Goal: Task Accomplishment & Management: Manage account settings

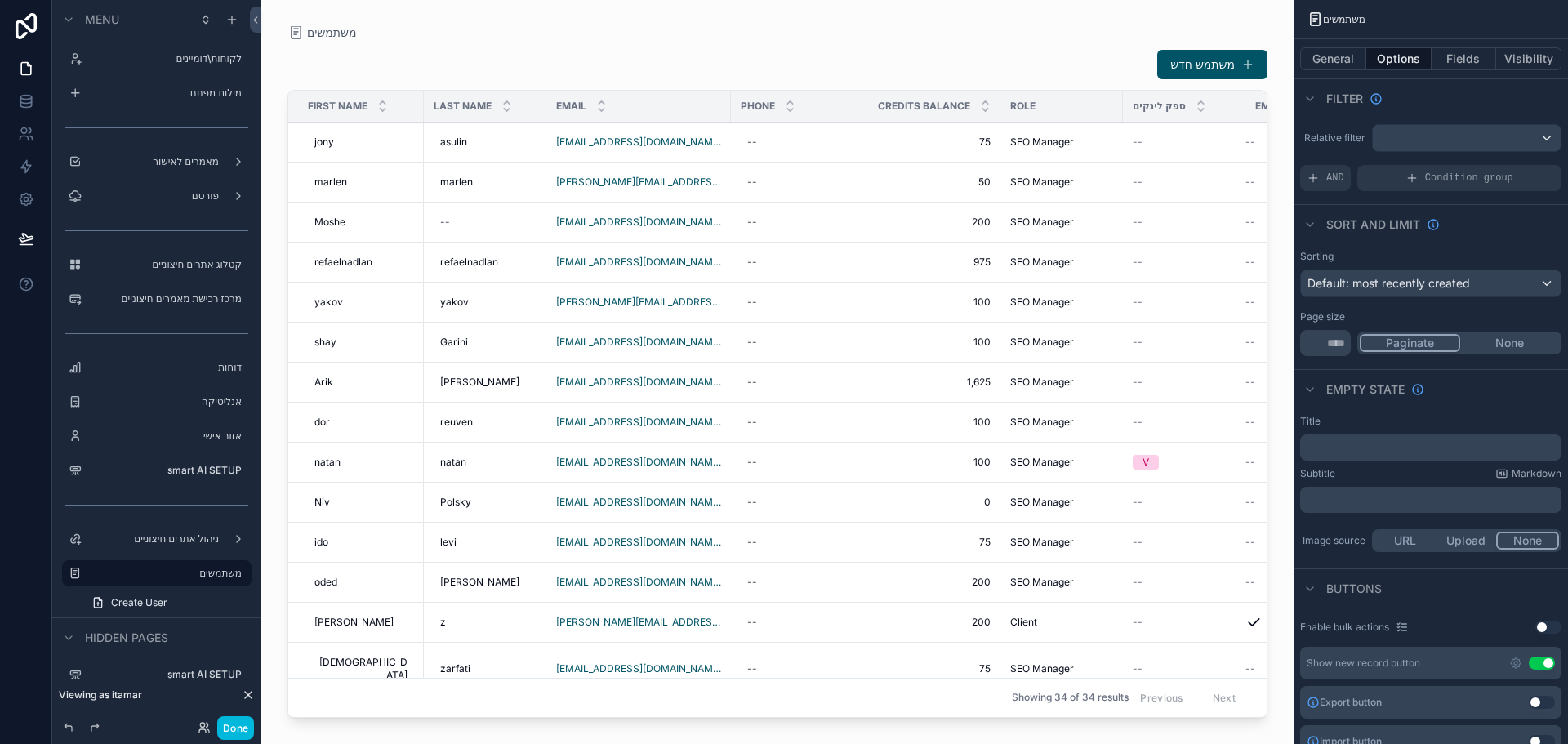
scroll to position [489, 0]
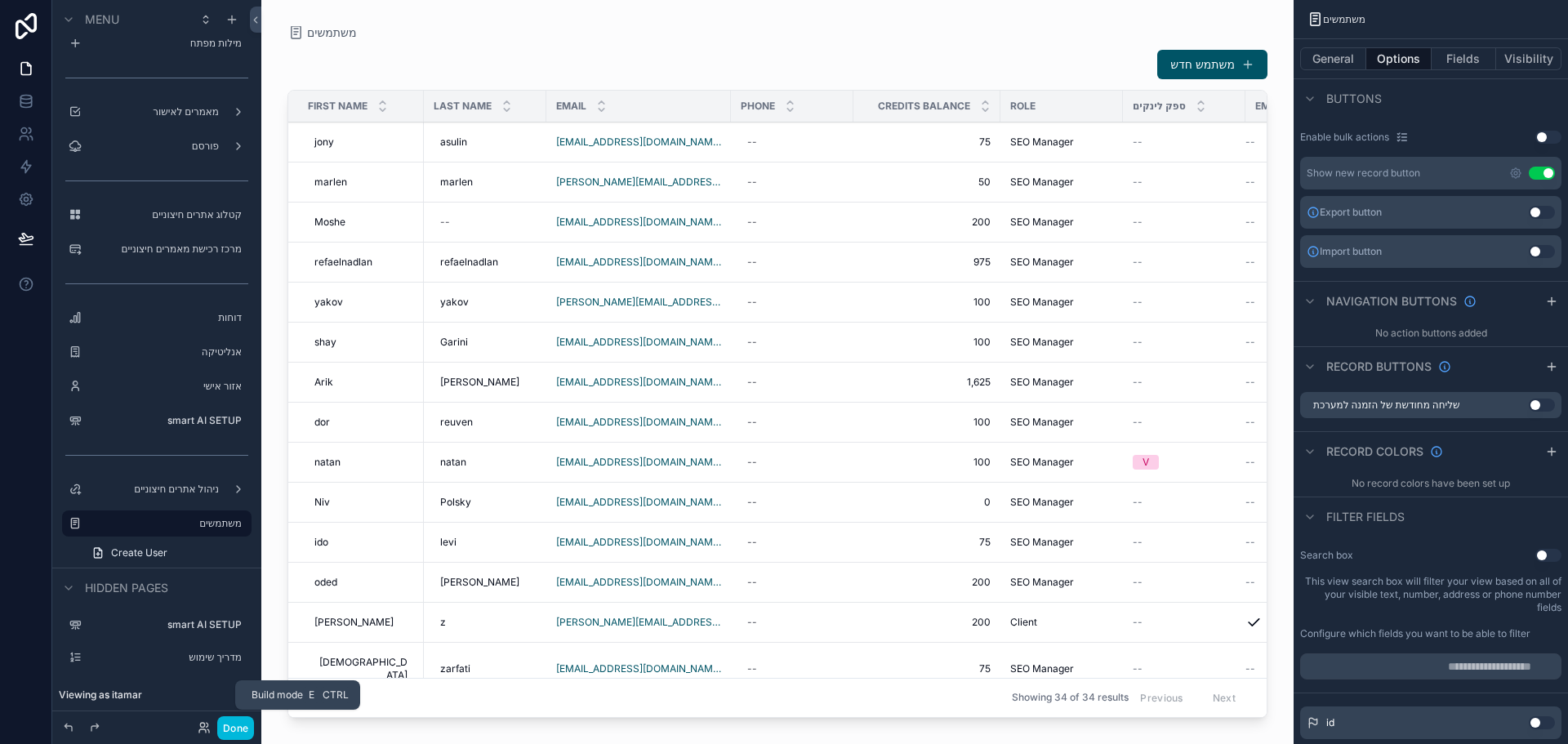
click at [233, 724] on button "Done" at bounding box center [236, 727] width 37 height 23
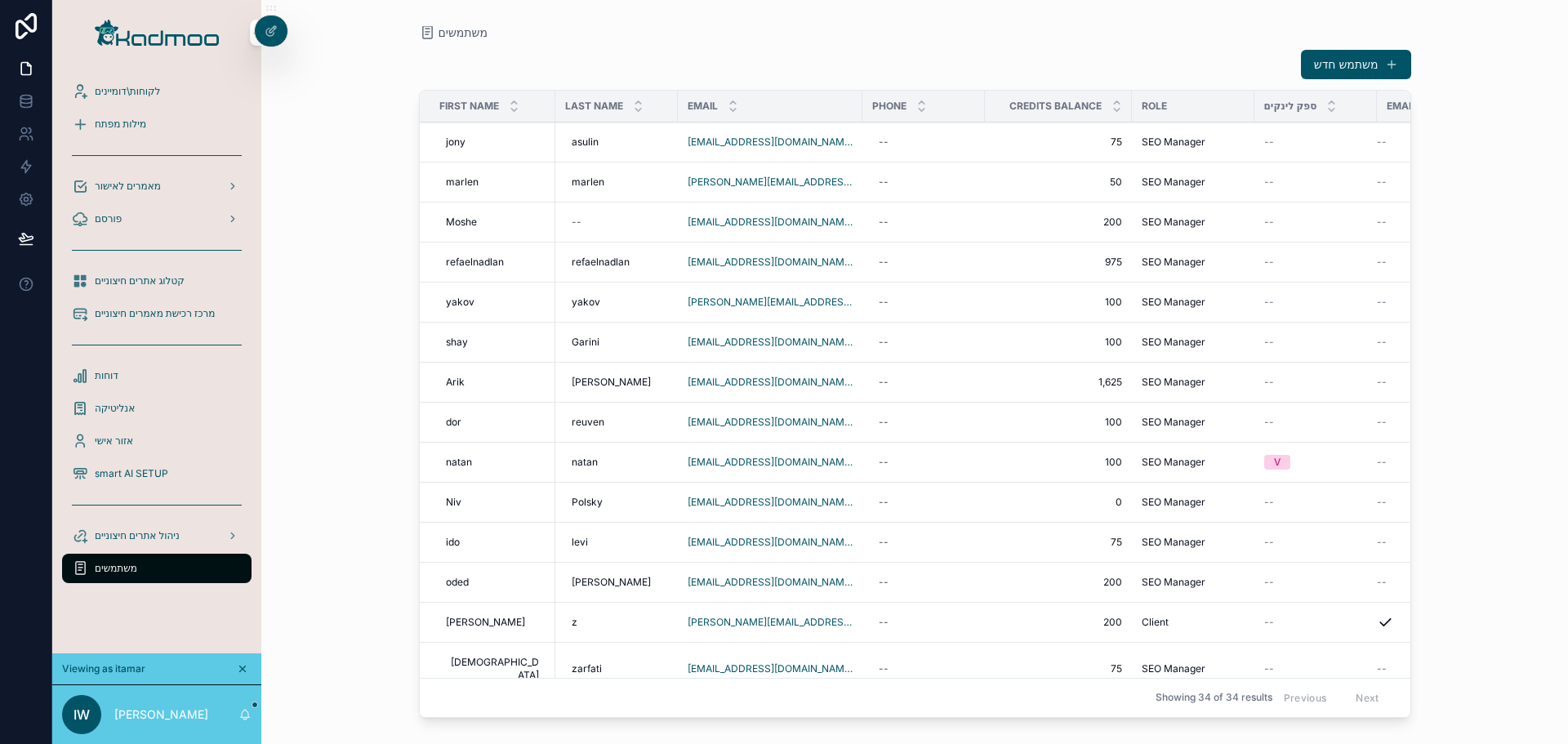
click at [1288, 265] on div "--" at bounding box center [1315, 261] width 103 height 13
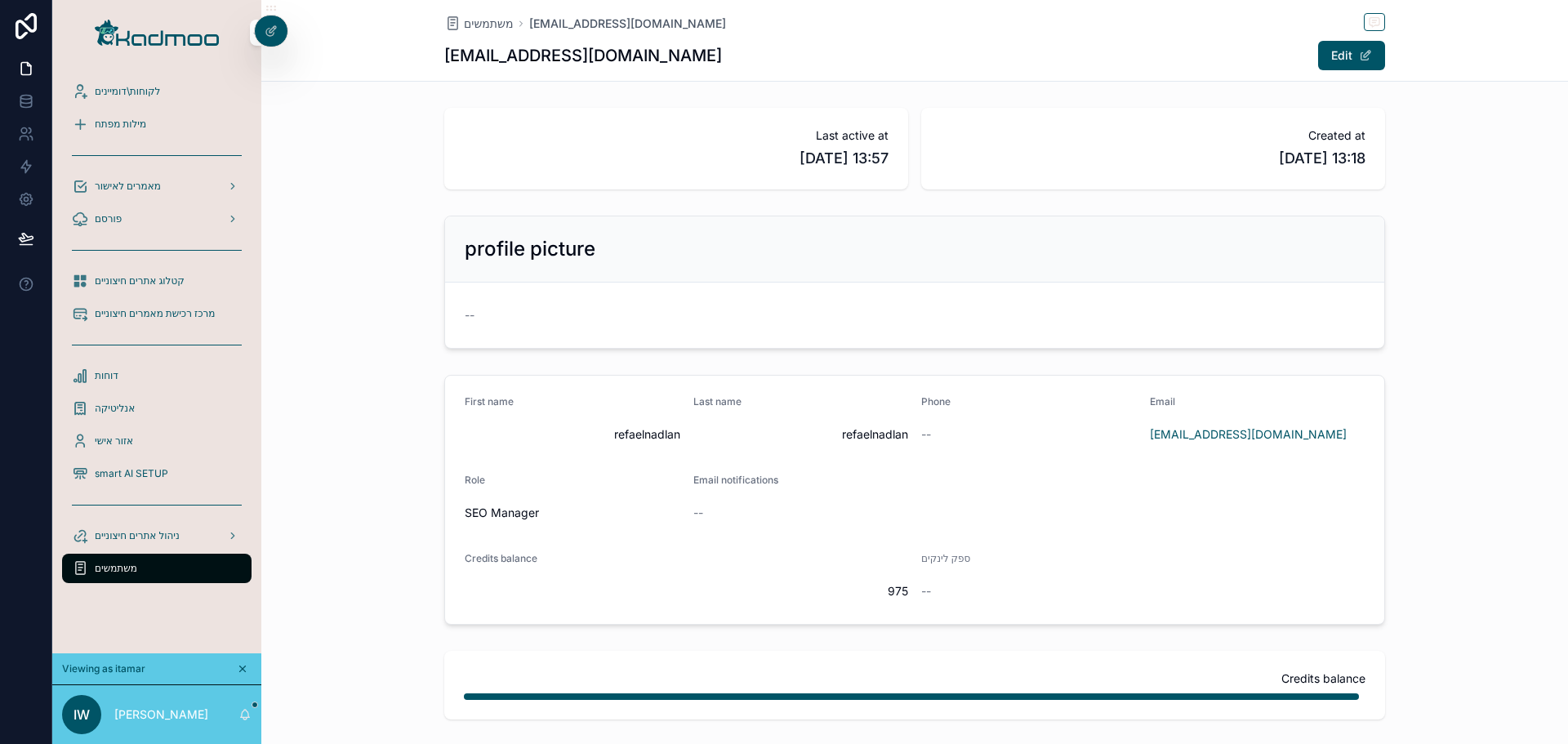
click at [115, 567] on span "משתמשים" at bounding box center [116, 568] width 43 height 13
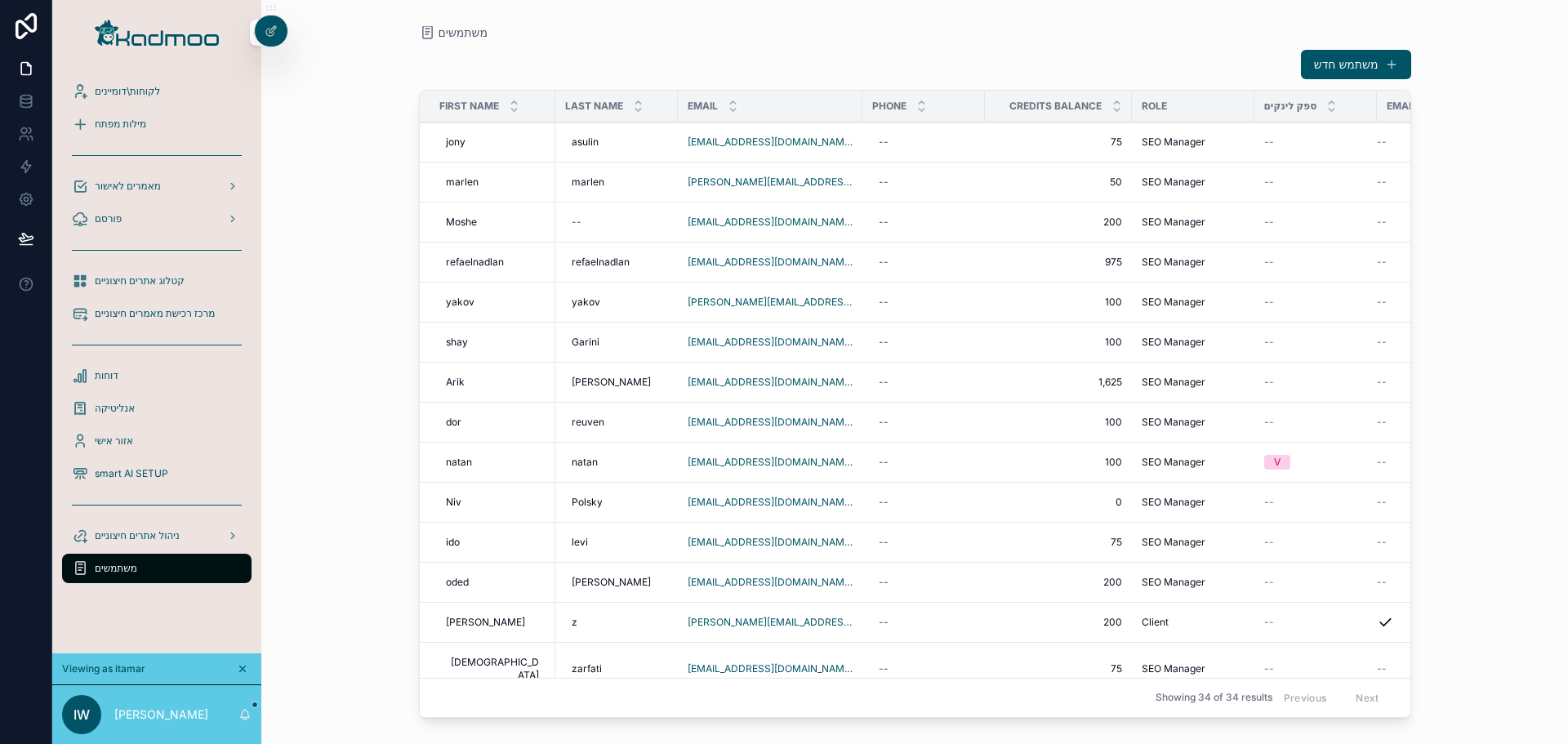
click at [907, 264] on div "--" at bounding box center [923, 261] width 103 height 26
click at [945, 289] on input "scrollable content" at bounding box center [937, 285] width 118 height 22
type input "**********"
click at [1042, 274] on button "scrollable content" at bounding box center [1052, 284] width 20 height 20
click at [926, 262] on link "[PHONE_NUMBER]" at bounding box center [922, 261] width 88 height 13
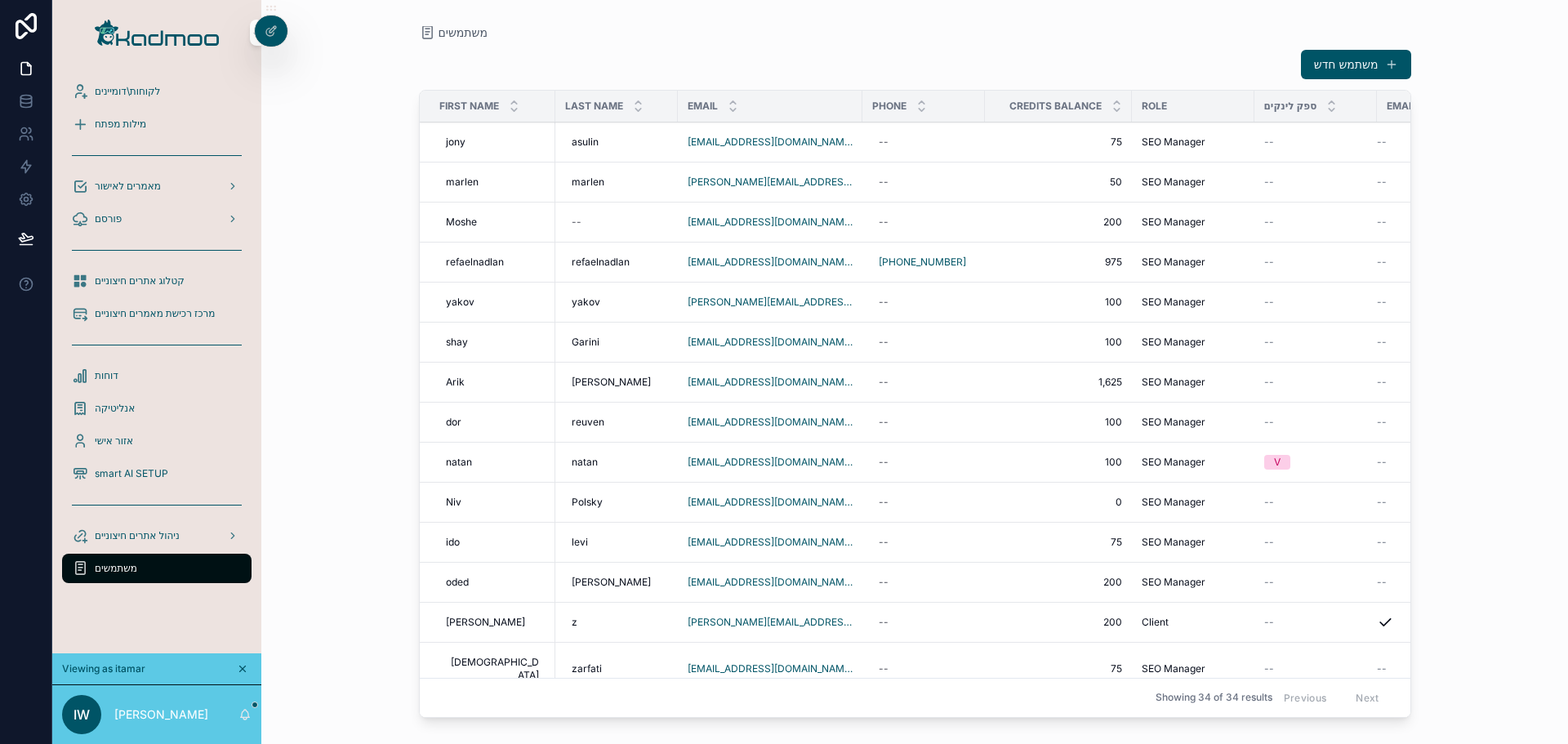
click at [943, 267] on div "[PHONE_NUMBER]" at bounding box center [923, 261] width 103 height 26
click at [955, 291] on input "**********" at bounding box center [937, 285] width 118 height 22
click at [1048, 282] on icon "scrollable content" at bounding box center [1052, 284] width 13 height 13
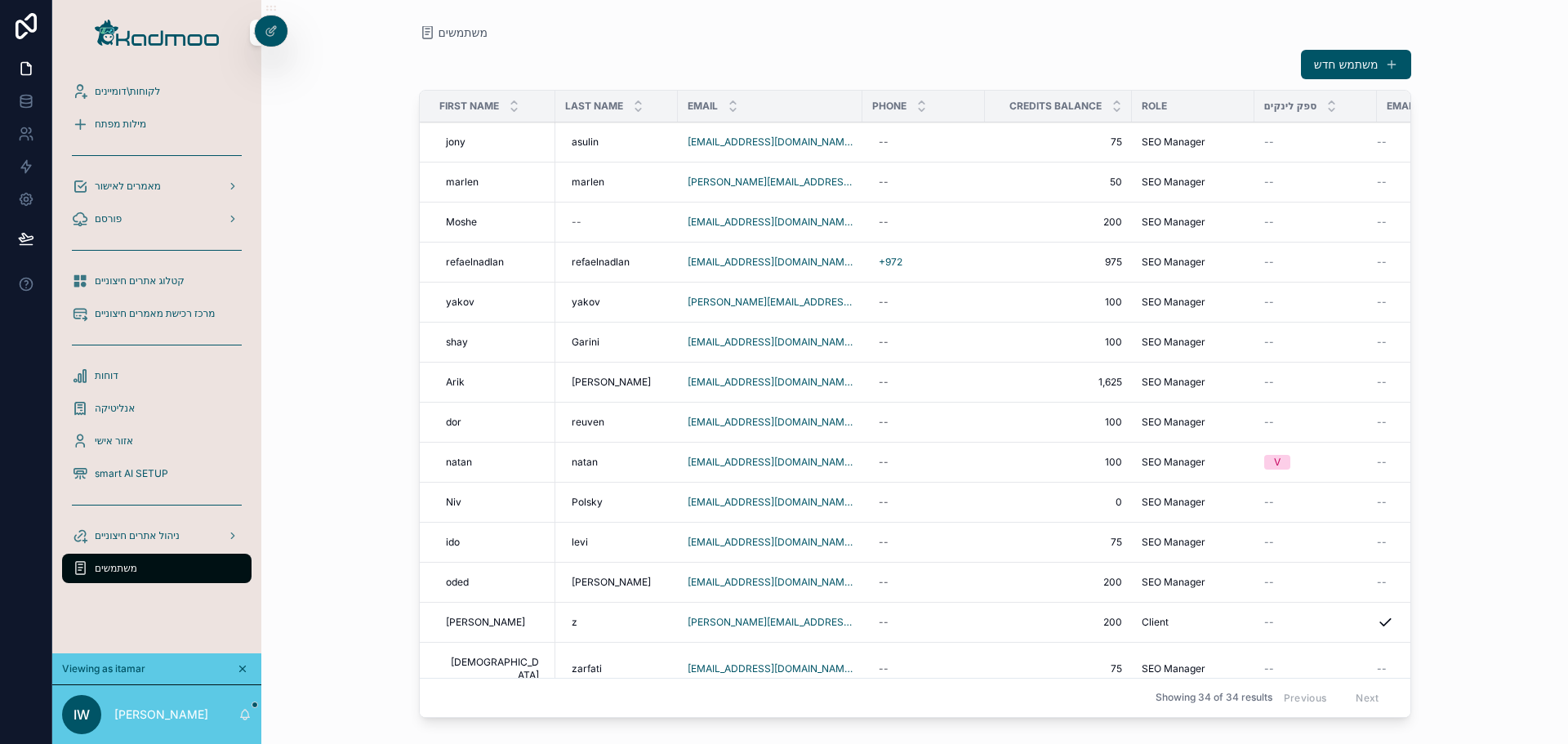
click at [896, 38] on div "משתמשים" at bounding box center [915, 32] width 992 height 13
click at [918, 258] on div "+972" at bounding box center [923, 261] width 103 height 26
click at [862, 290] on span "🇮🇱" at bounding box center [867, 286] width 14 height 17
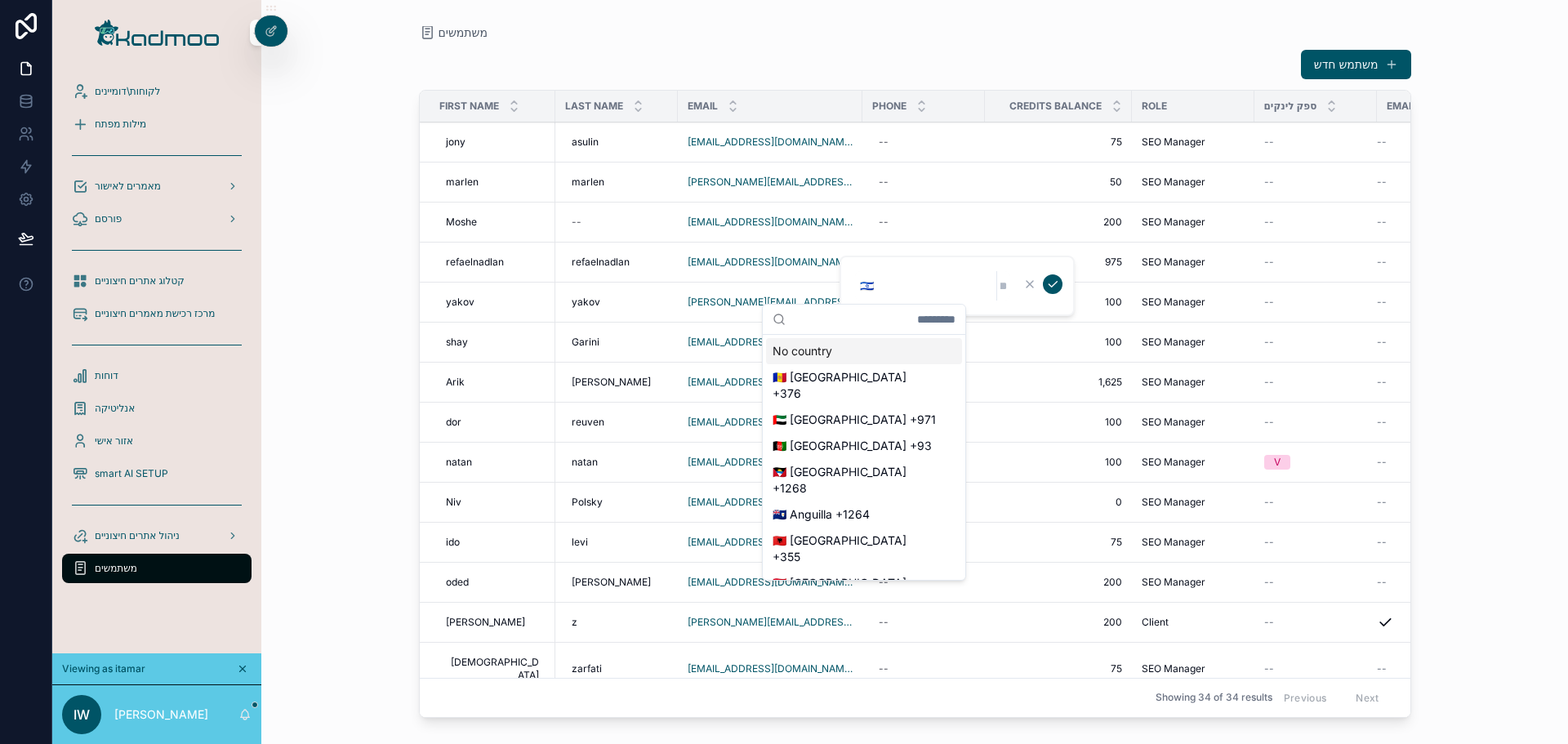
click at [1046, 287] on icon "scrollable content" at bounding box center [1052, 284] width 13 height 13
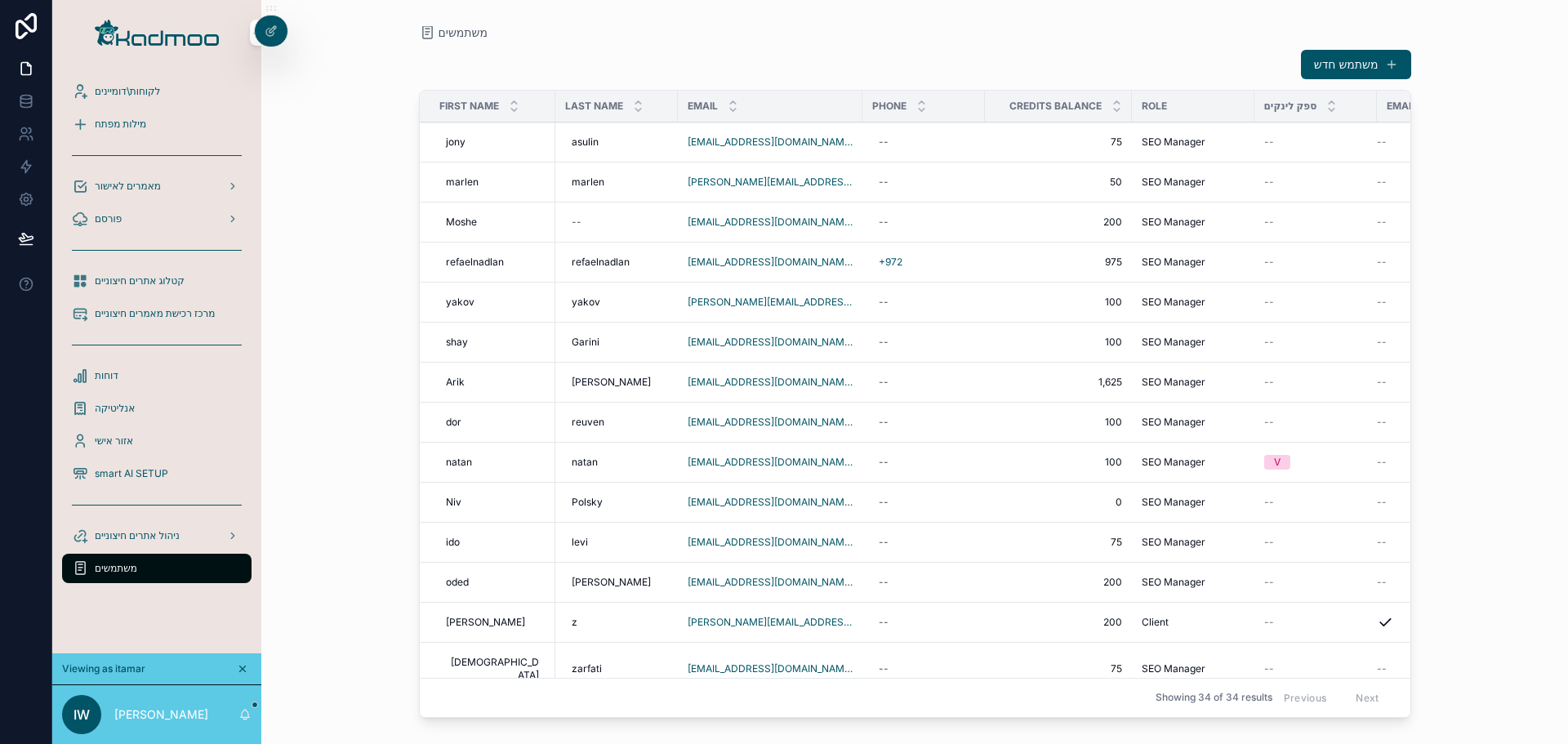
click at [889, 222] on div "--" at bounding box center [923, 221] width 103 height 26
click at [941, 254] on input "scrollable content" at bounding box center [937, 245] width 118 height 22
click at [1025, 64] on div "משתמש חדש" at bounding box center [915, 64] width 992 height 31
click at [968, 45] on div "משתמש חדש First name Last name Email Phone Credits balance Role ספק לינקים Emai…" at bounding box center [915, 381] width 992 height 685
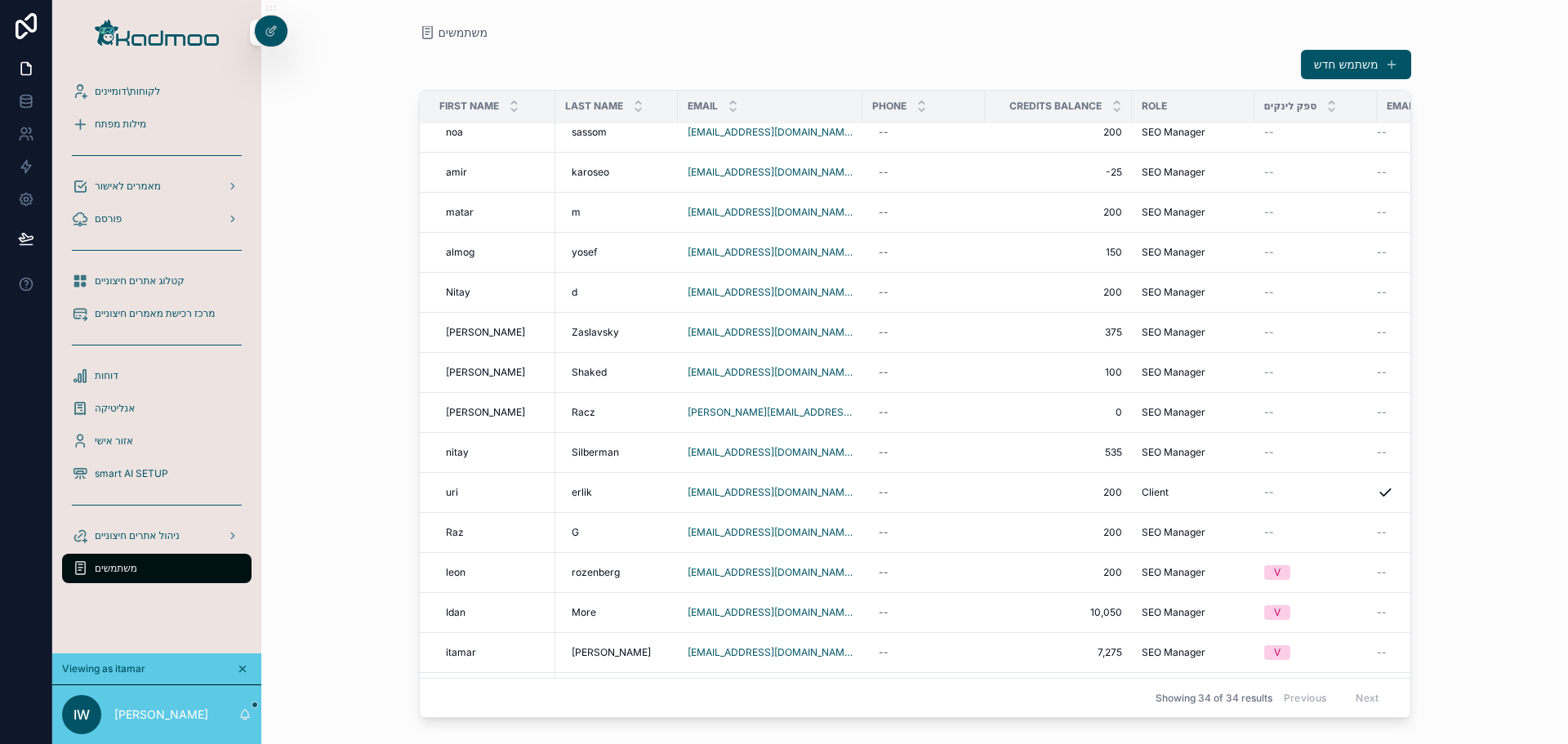
scroll to position [816, 0]
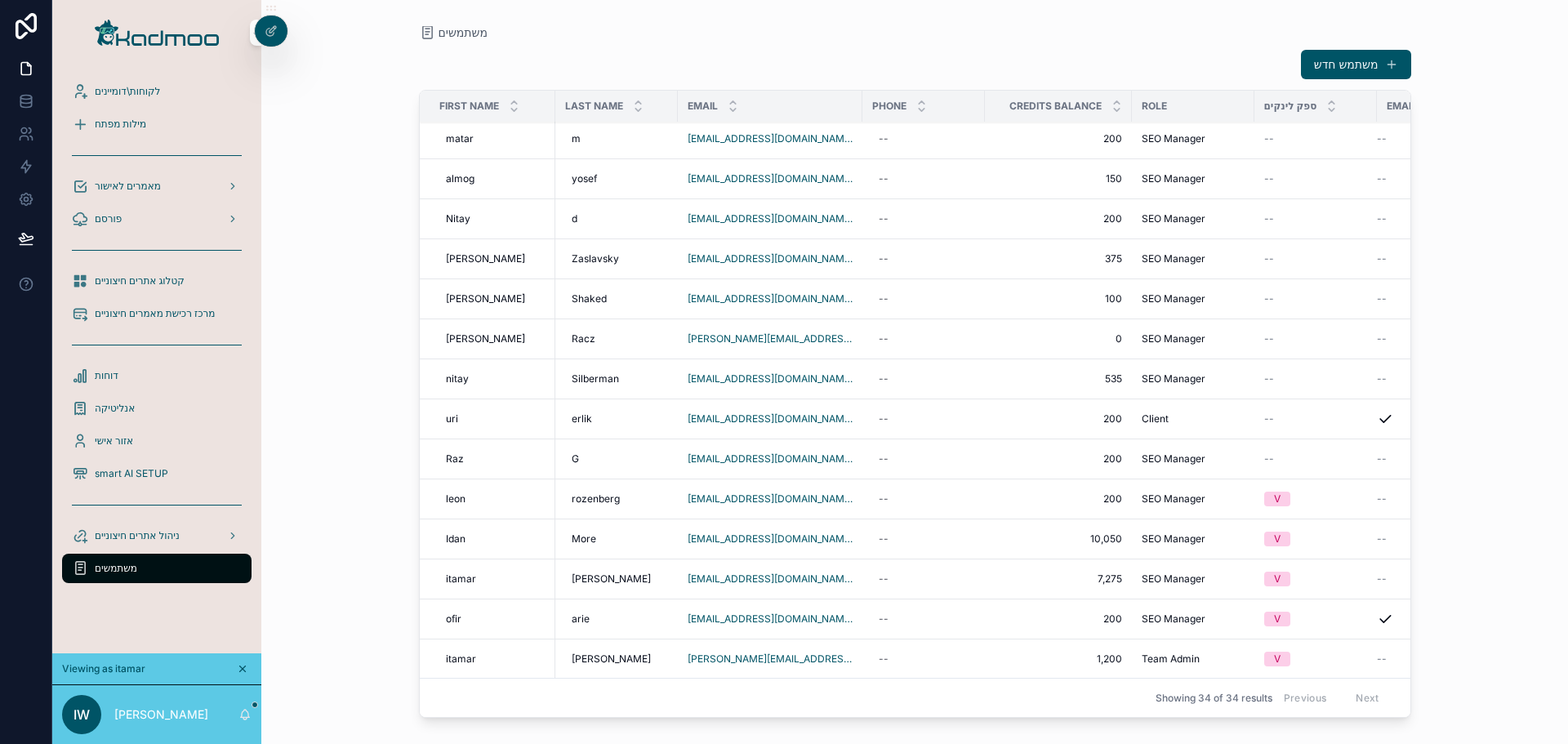
click at [909, 529] on div "--" at bounding box center [923, 538] width 103 height 26
click at [932, 559] on input "scrollable content" at bounding box center [937, 549] width 118 height 22
type input "**********"
click at [1042, 538] on button "scrollable content" at bounding box center [1052, 548] width 20 height 20
click at [985, 526] on td "10,050 10,050" at bounding box center [1058, 539] width 147 height 40
